Goal: Book appointment/travel/reservation

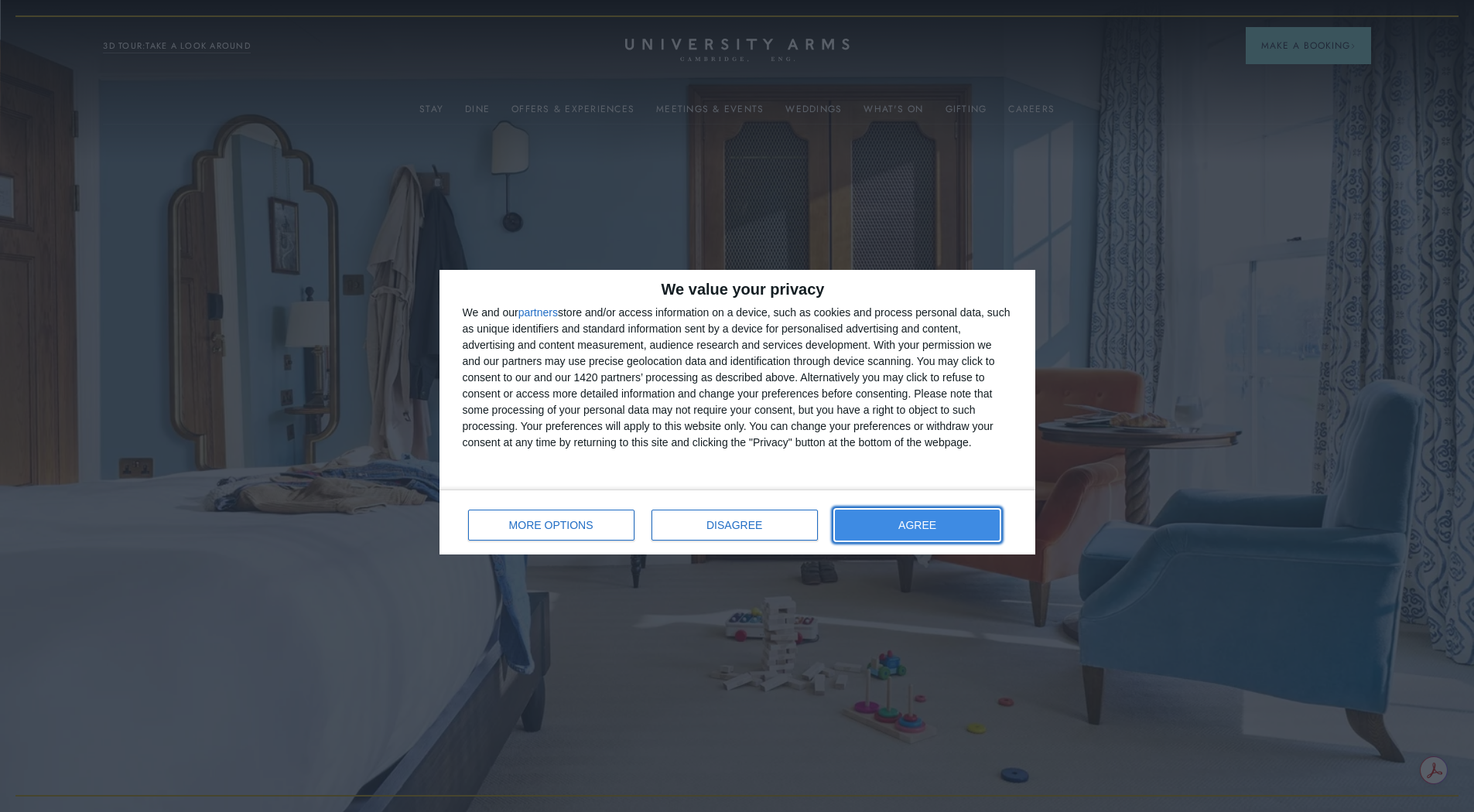
click at [943, 525] on button "AGREE" at bounding box center [917, 525] width 165 height 31
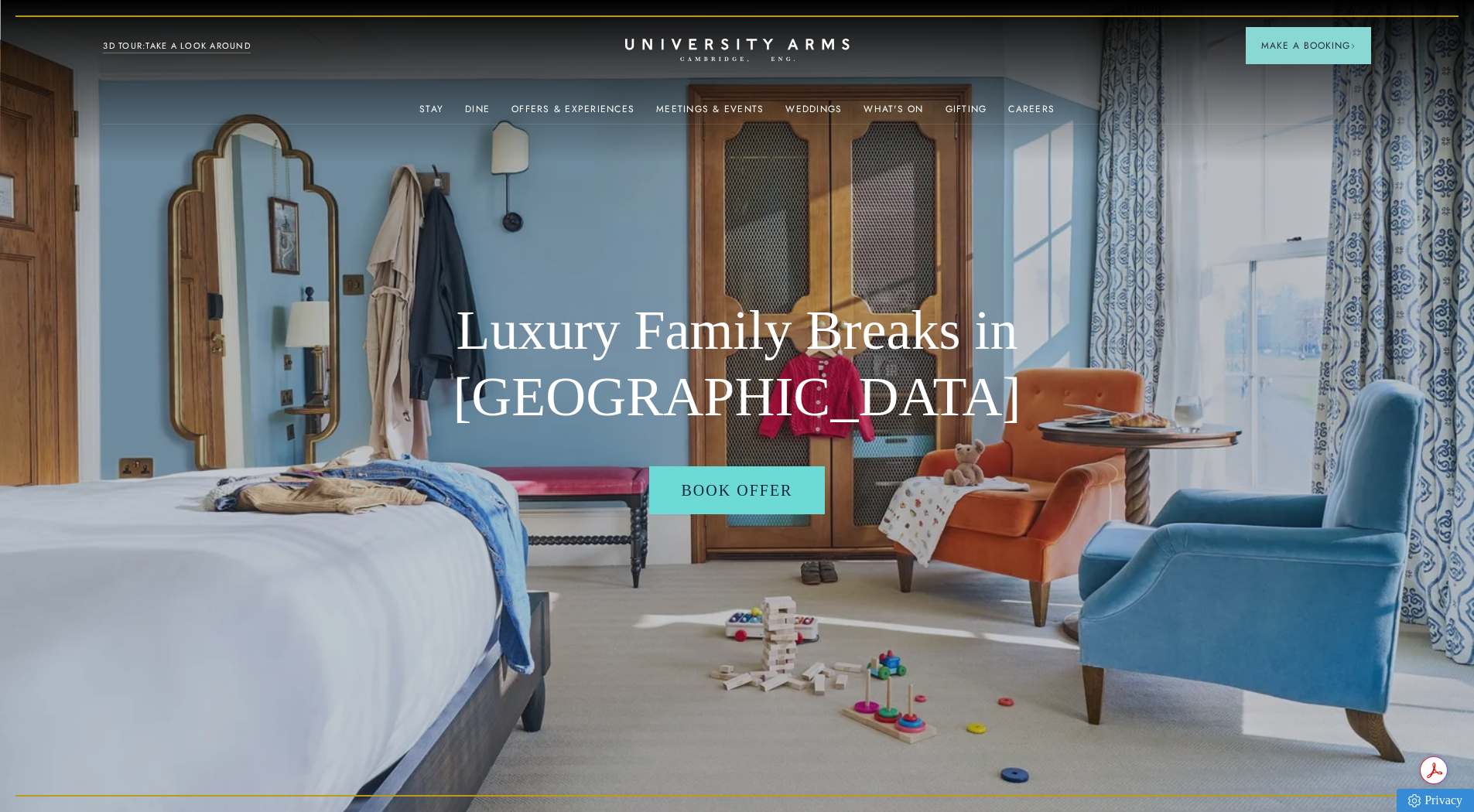
click at [164, 39] on link "3D TOUR:TAKE A LOOK AROUND" at bounding box center [176, 46] width 147 height 14
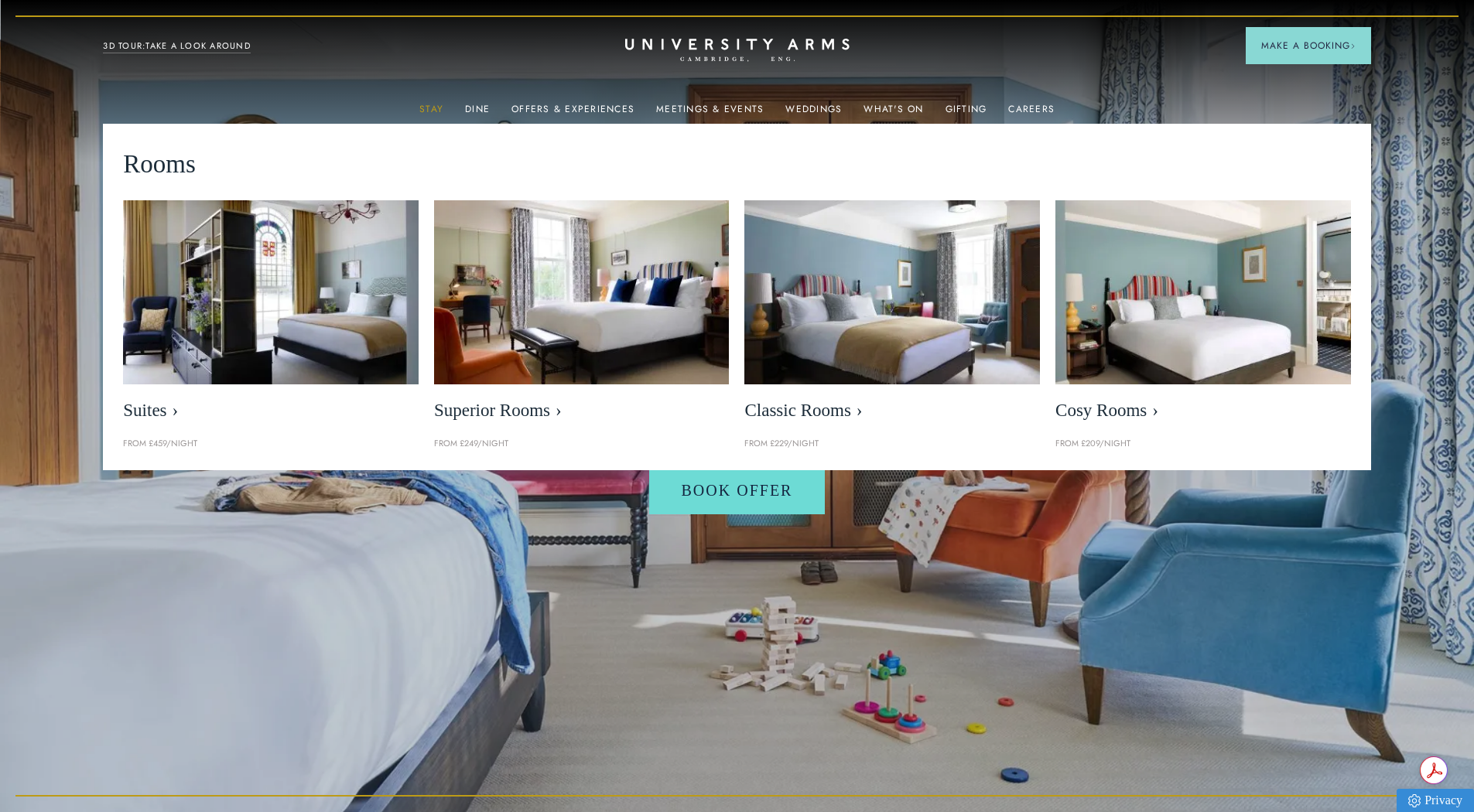
click at [434, 107] on link "Stay" at bounding box center [431, 113] width 24 height 21
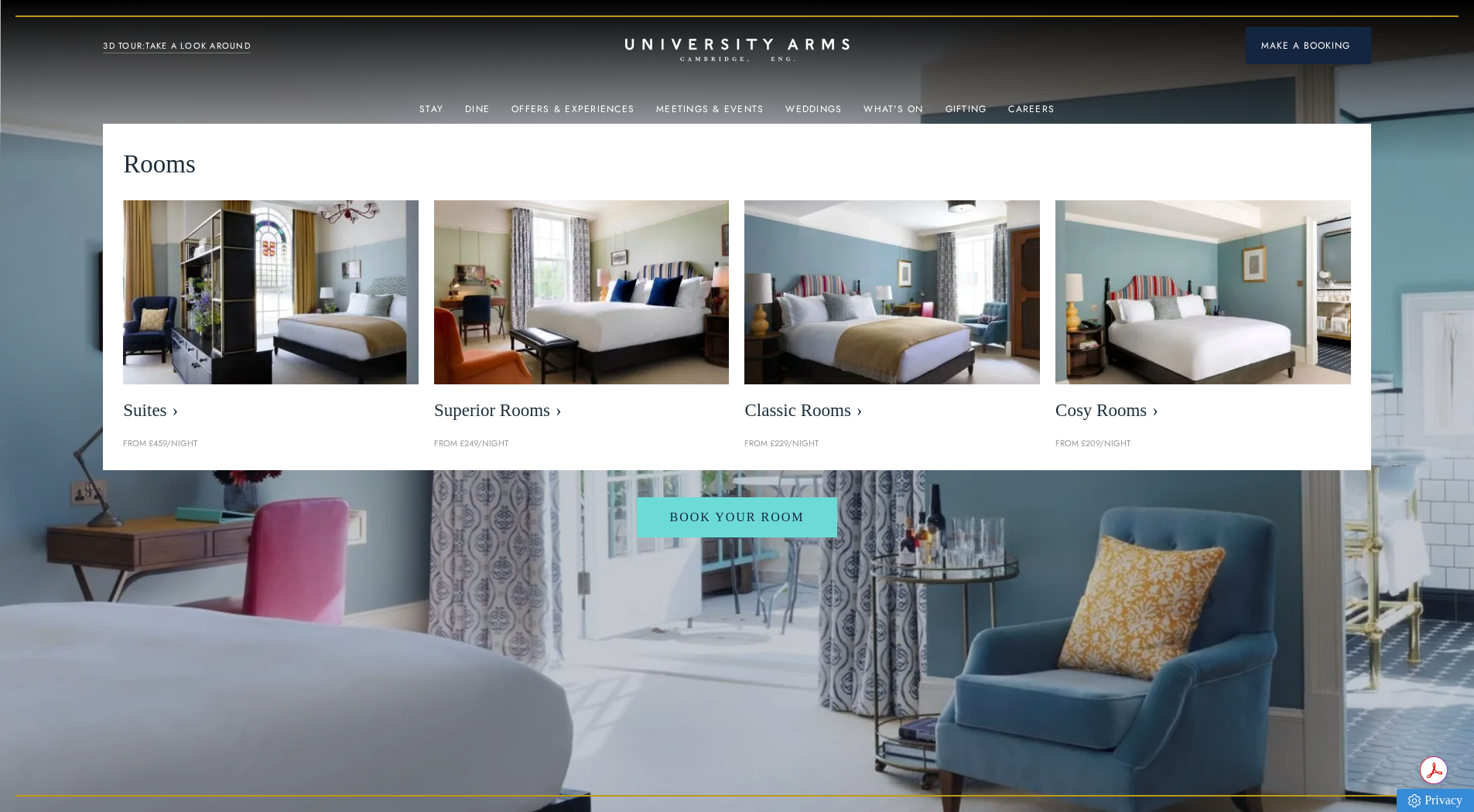
click at [1272, 38] on span "Make a Booking" at bounding box center [1309, 46] width 95 height 14
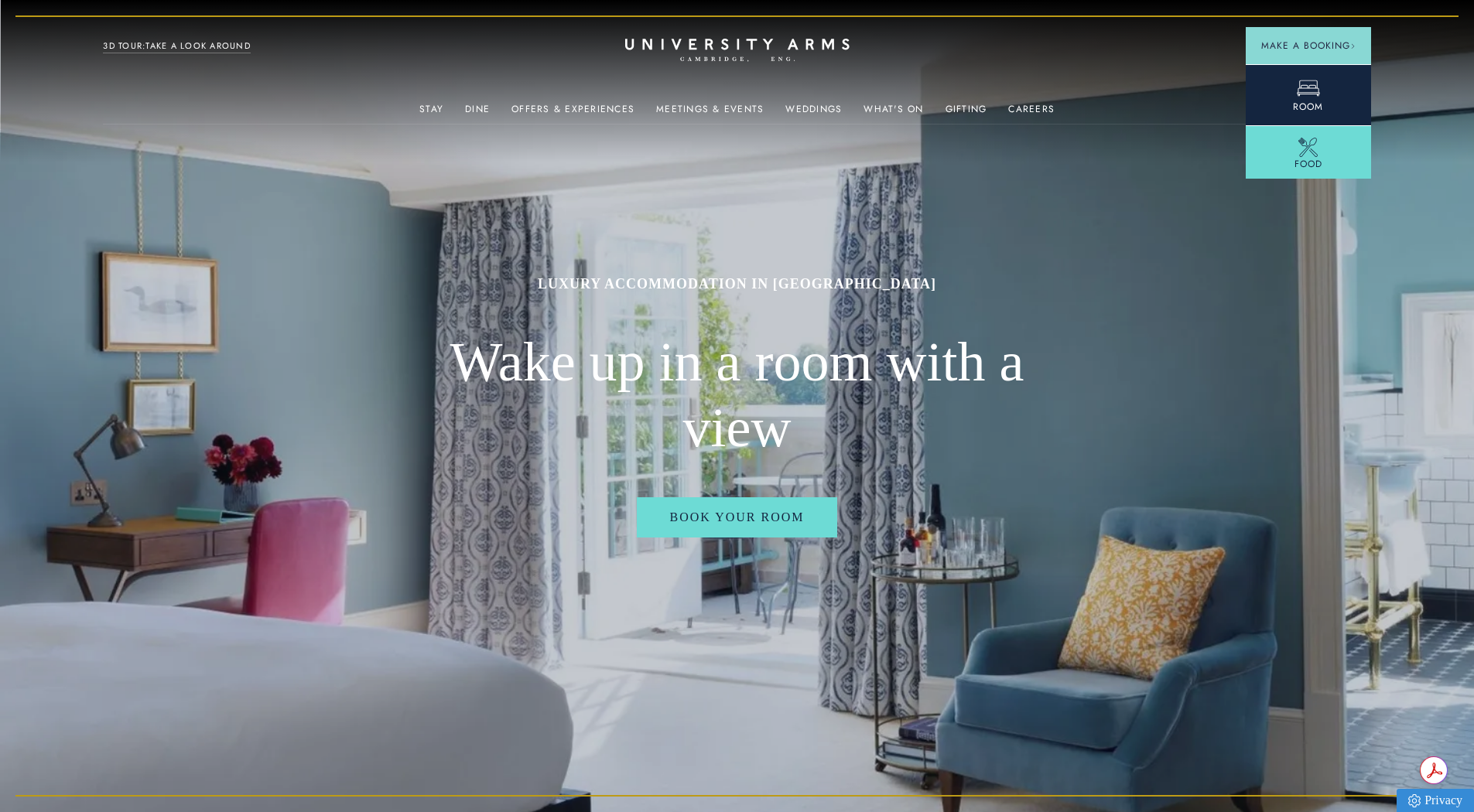
click at [1285, 84] on link "Room" at bounding box center [1308, 95] width 125 height 61
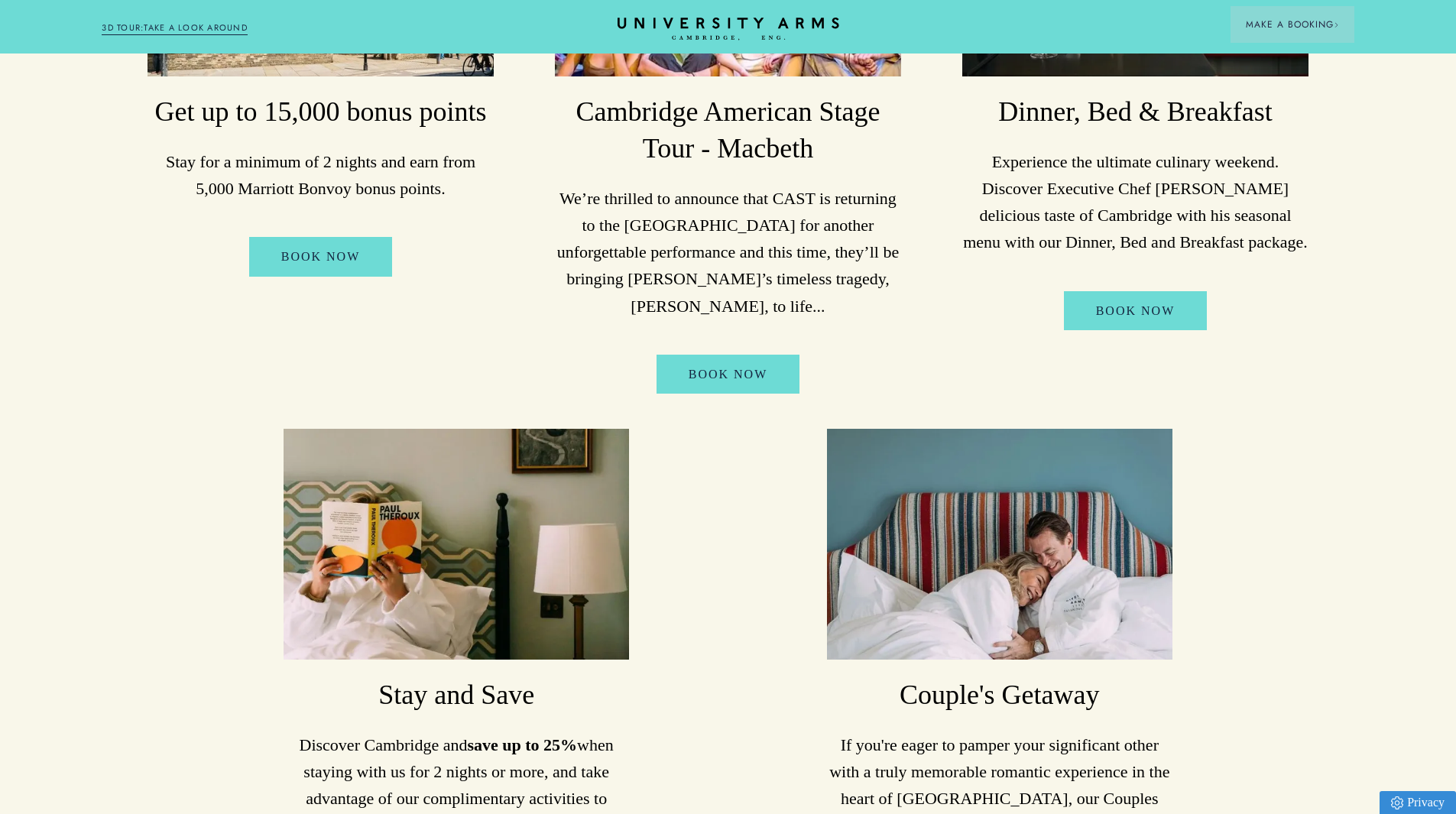
scroll to position [77, 0]
